Goal: Transaction & Acquisition: Purchase product/service

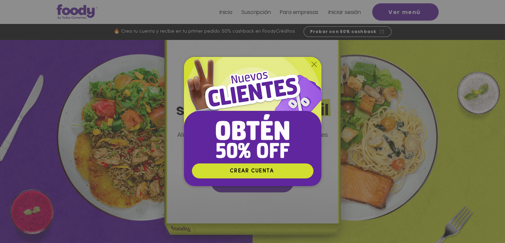
click at [316, 62] on icon "Volver al sitio" at bounding box center [314, 63] width 5 height 5
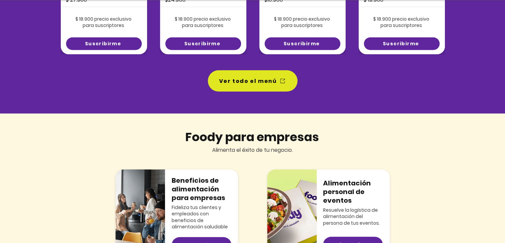
scroll to position [598, 0]
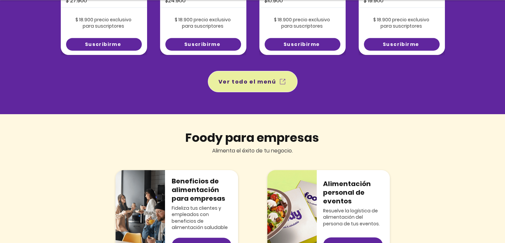
click at [275, 79] on span "Ver todo el menú" at bounding box center [252, 81] width 87 height 19
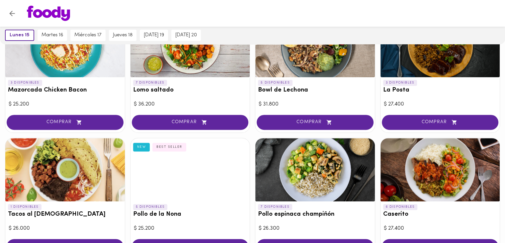
scroll to position [233, 0]
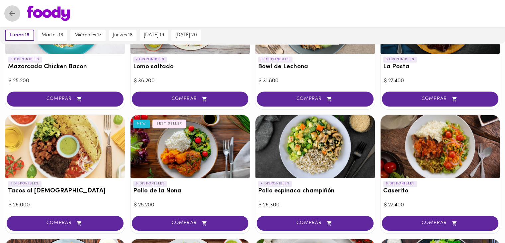
click at [8, 15] on icon "Volver" at bounding box center [12, 13] width 8 height 8
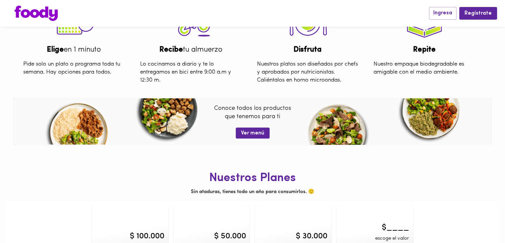
scroll to position [263, 0]
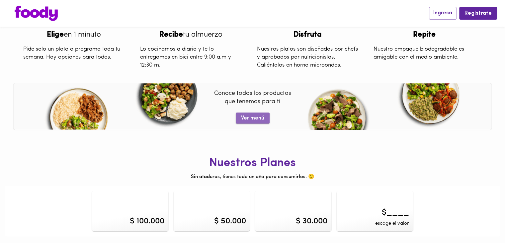
click at [266, 114] on button "Ver menú" at bounding box center [253, 117] width 34 height 11
